Goal: Check status: Check status

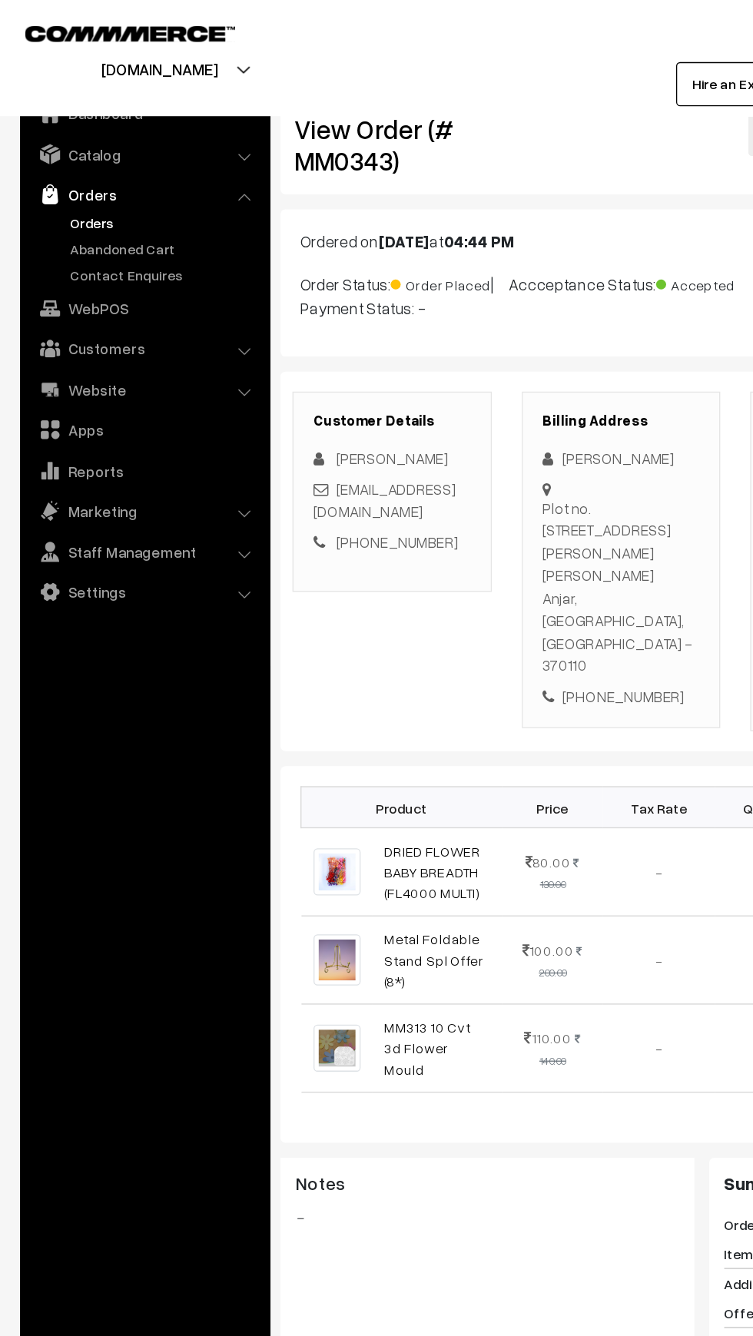
click at [51, 160] on link "Orders" at bounding box center [110, 149] width 183 height 28
click at [56, 166] on link "Orders" at bounding box center [126, 171] width 152 height 16
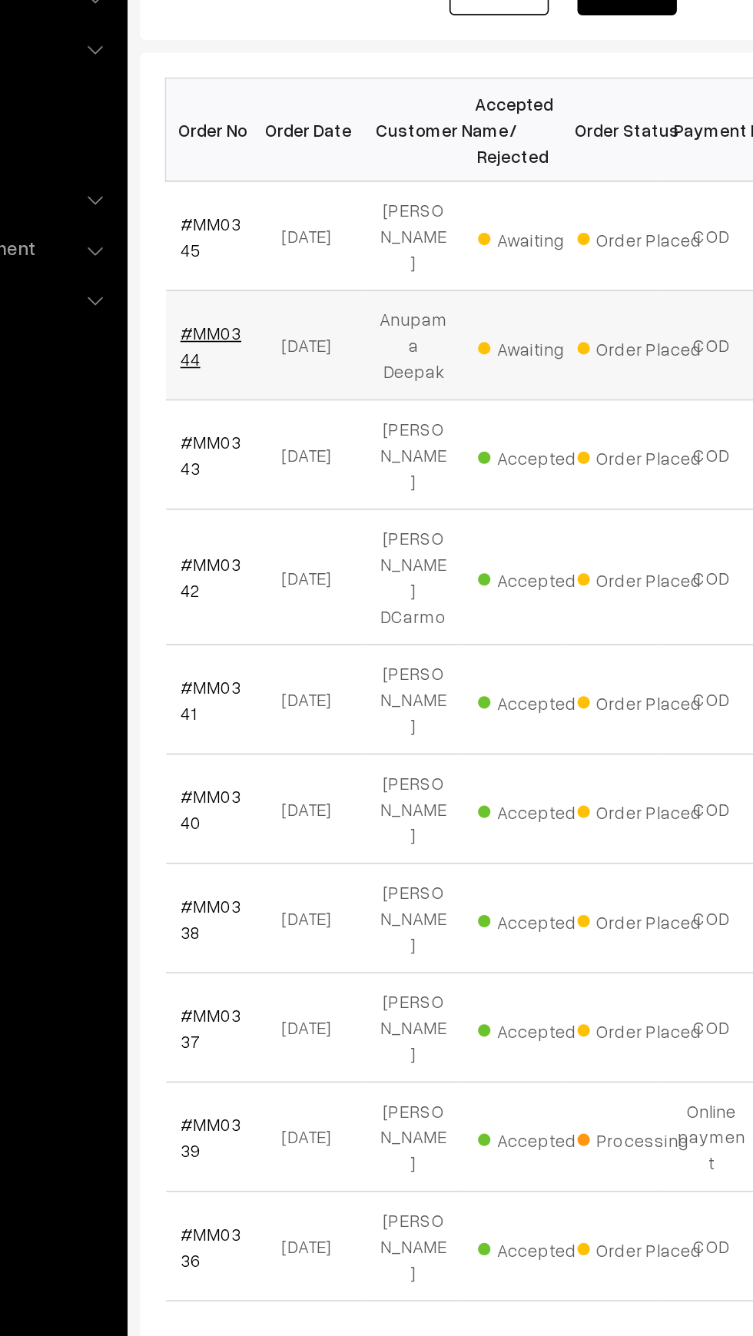
click at [244, 469] on link "#MM0344" at bounding box center [259, 483] width 38 height 29
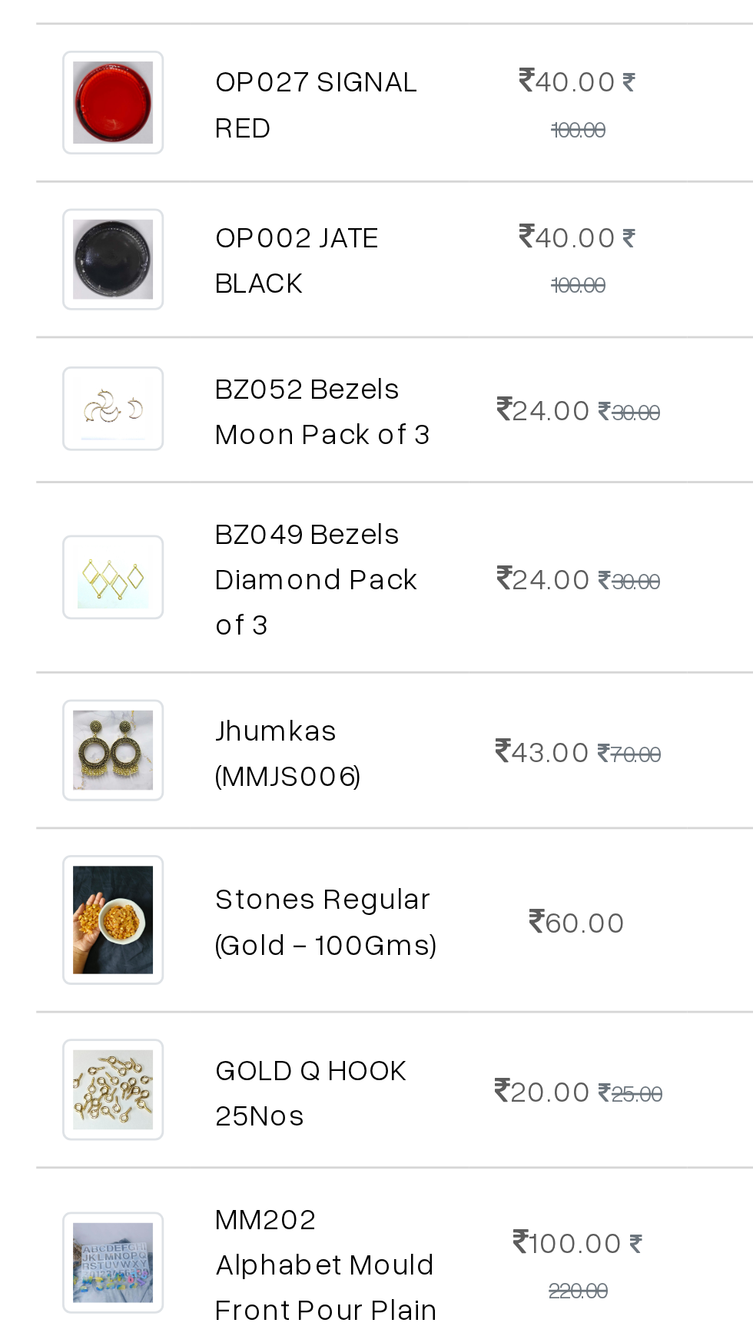
scroll to position [300, 0]
